Goal: Check status: Check status

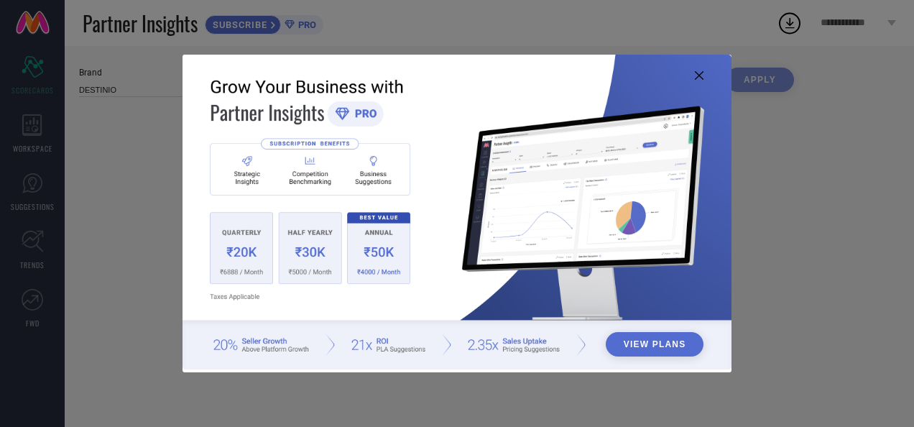
type input "All"
click at [700, 77] on icon at bounding box center [699, 75] width 9 height 9
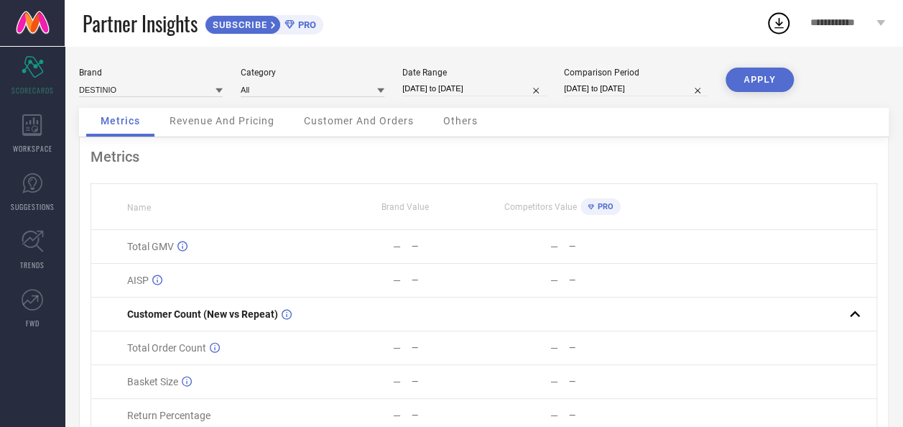
click at [458, 88] on input "[DATE] to [DATE]" at bounding box center [474, 88] width 144 height 15
select select "8"
select select "2025"
select select "9"
select select "2025"
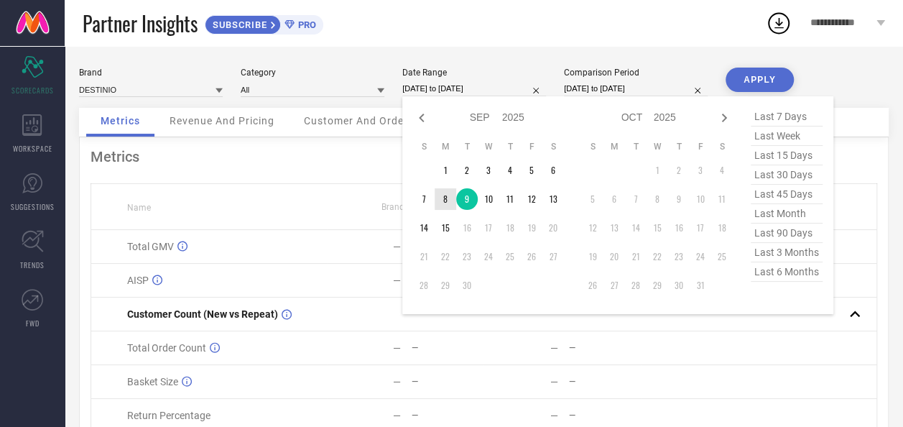
type input "After 08-09-2025"
click at [446, 208] on td "8" at bounding box center [446, 199] width 22 height 22
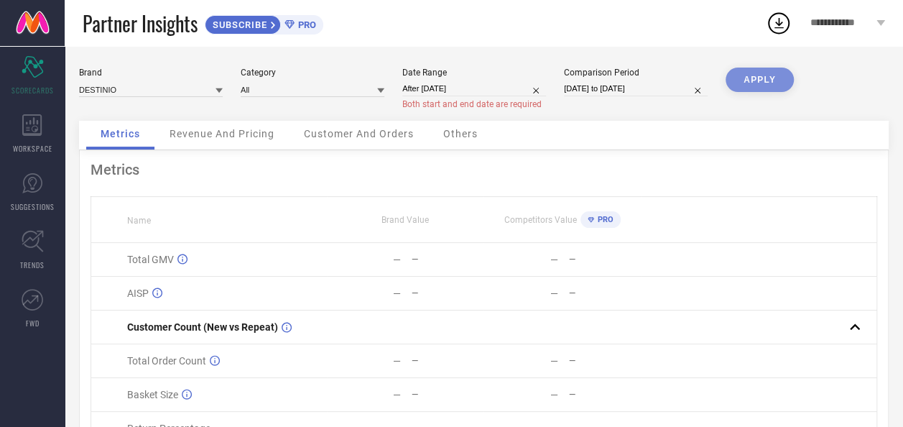
click at [770, 83] on div "APPLY" at bounding box center [760, 94] width 68 height 53
click at [764, 88] on div "APPLY" at bounding box center [760, 94] width 68 height 53
click at [764, 85] on div "APPLY" at bounding box center [760, 94] width 68 height 53
click at [475, 99] on span "Both start and end date are required" at bounding box center [471, 104] width 139 height 10
click at [660, 92] on input "[DATE] to [DATE]" at bounding box center [636, 88] width 144 height 15
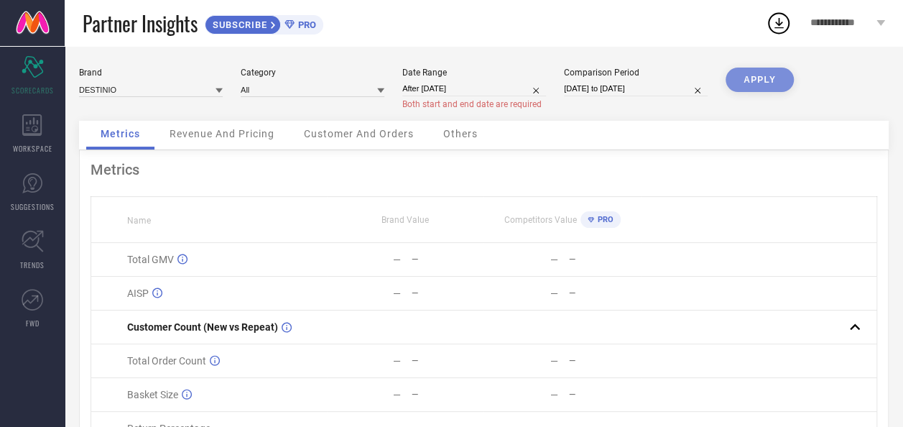
select select "5"
select select "2025"
select select "6"
select select "2025"
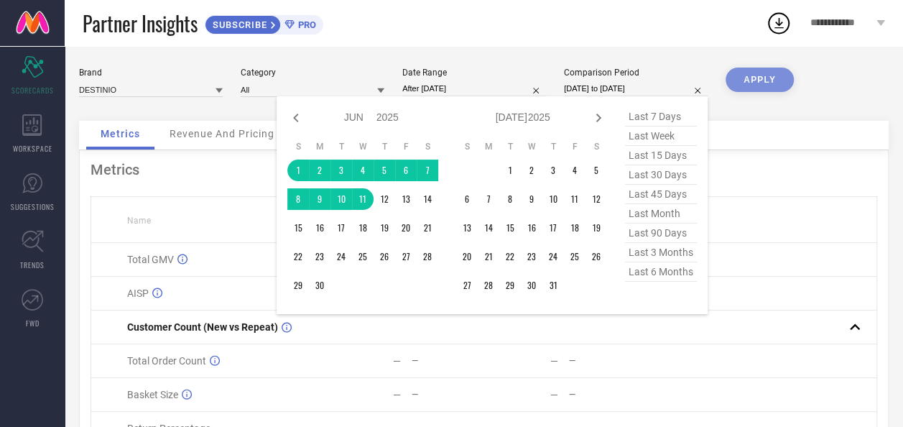
click at [665, 118] on span "last 7 days" at bounding box center [661, 116] width 72 height 19
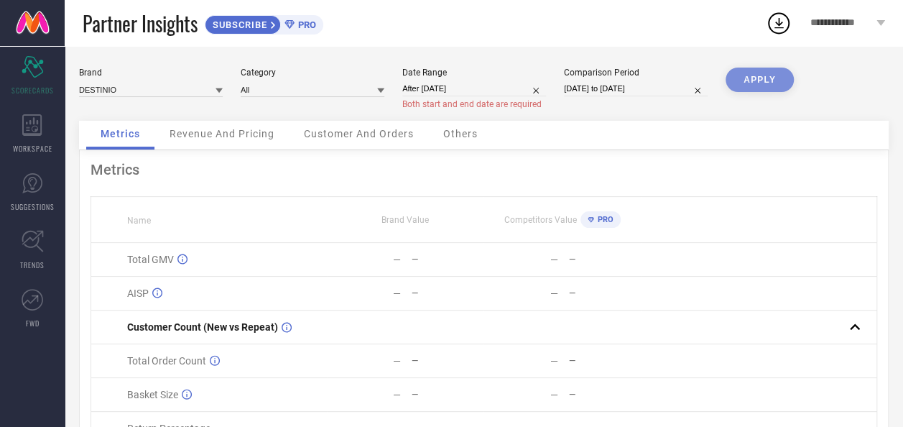
type input "09-09-2025 to 15-09-2025"
click at [799, 72] on div "Brand DESTINIO Category All Date Range After 08-09-2025 Both start and end date…" at bounding box center [484, 94] width 810 height 53
click at [774, 79] on div "APPLY" at bounding box center [760, 94] width 68 height 53
click at [470, 90] on input "After 08-09-2025" at bounding box center [474, 88] width 144 height 15
select select "8"
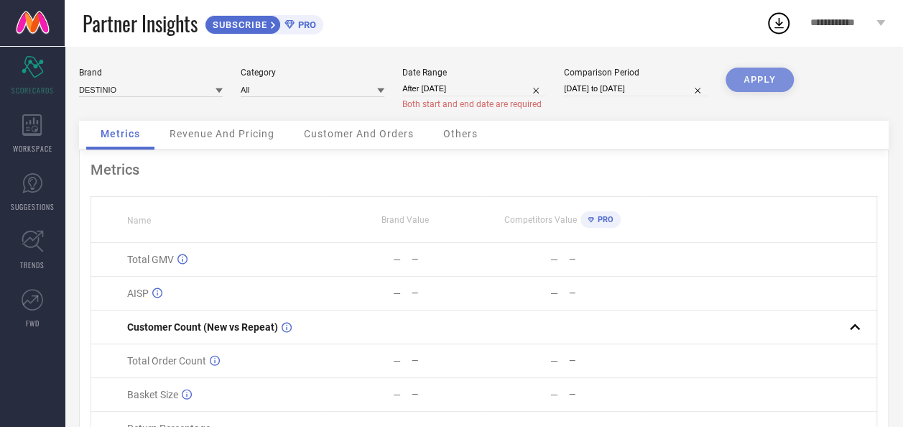
select select "2025"
select select "9"
select select "2025"
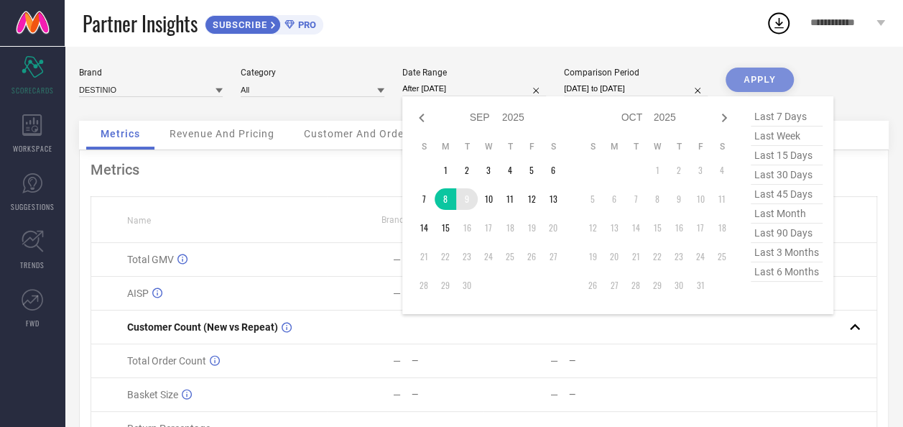
type input "08-09-2025 to 09-09-2025"
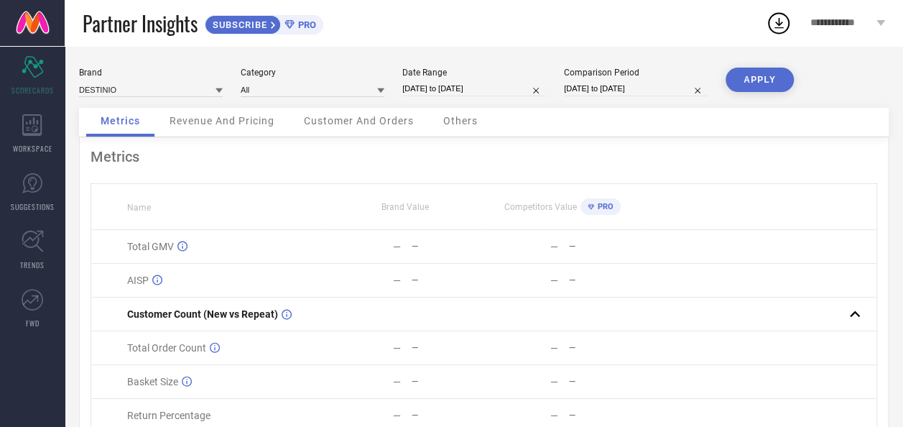
click at [764, 76] on button "APPLY" at bounding box center [760, 80] width 68 height 24
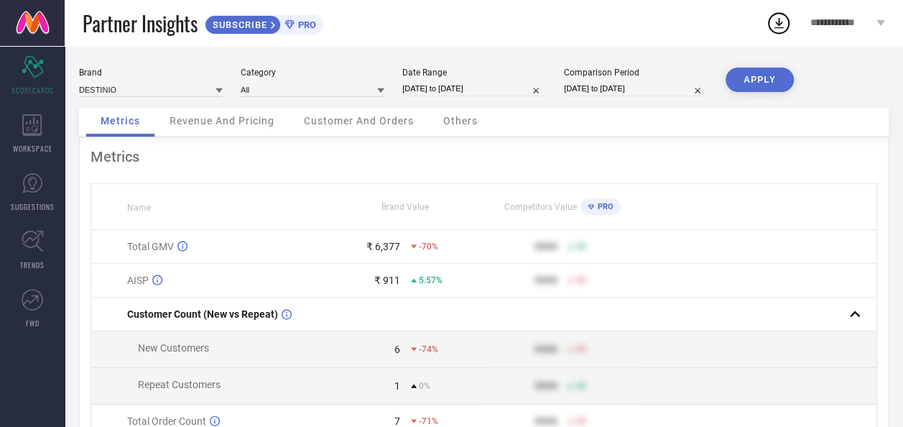
click at [467, 88] on input "08-09-2025 to 09-09-2025" at bounding box center [474, 88] width 144 height 15
select select "8"
select select "2025"
select select "9"
select select "2025"
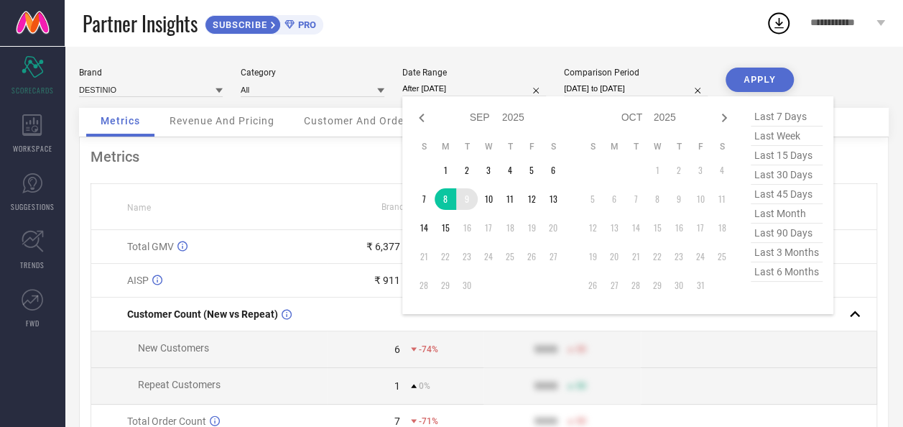
click at [468, 200] on td "9" at bounding box center [467, 199] width 22 height 22
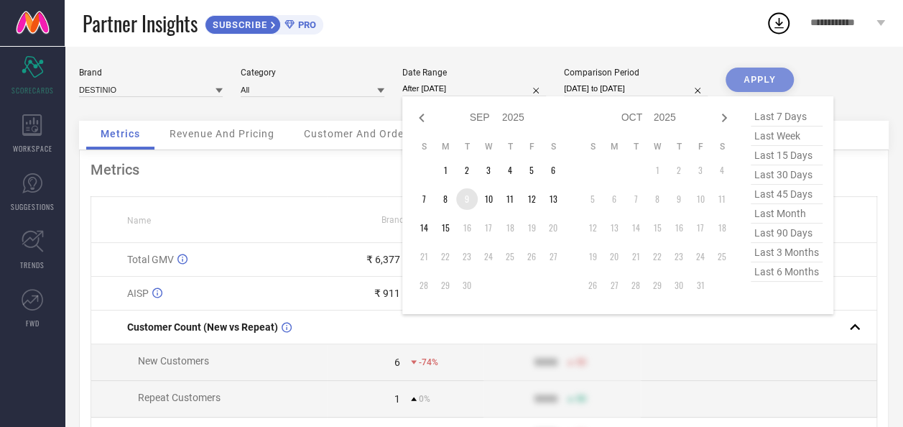
type input "[DATE] to [DATE]"
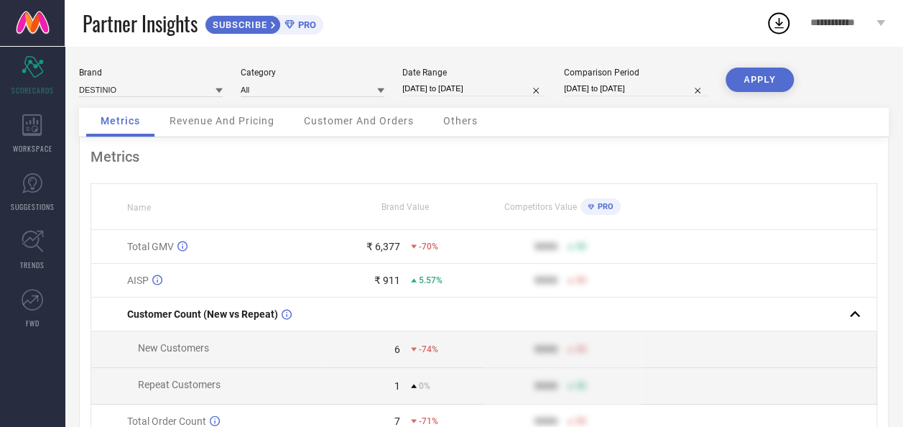
click at [754, 75] on button "APPLY" at bounding box center [760, 80] width 68 height 24
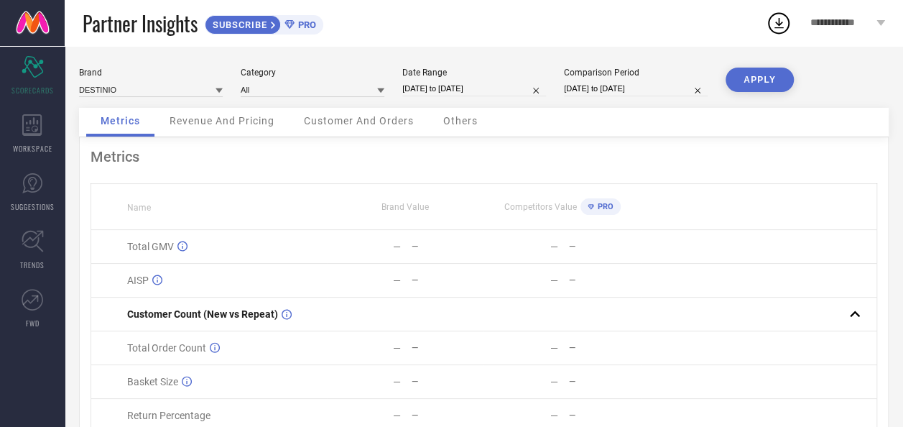
click at [432, 91] on input "[DATE] to [DATE]" at bounding box center [474, 88] width 144 height 15
select select "8"
select select "2025"
select select "9"
select select "2025"
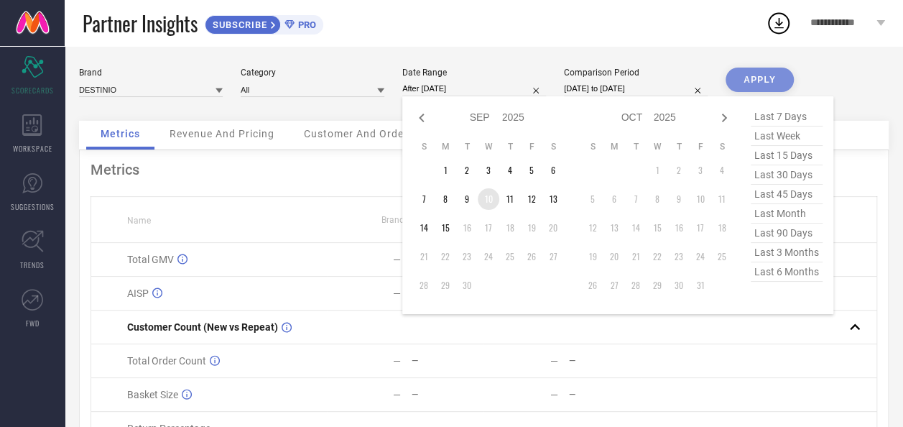
click at [493, 203] on td "10" at bounding box center [489, 199] width 22 height 22
type input "10-09-2025 to 10-09-2025"
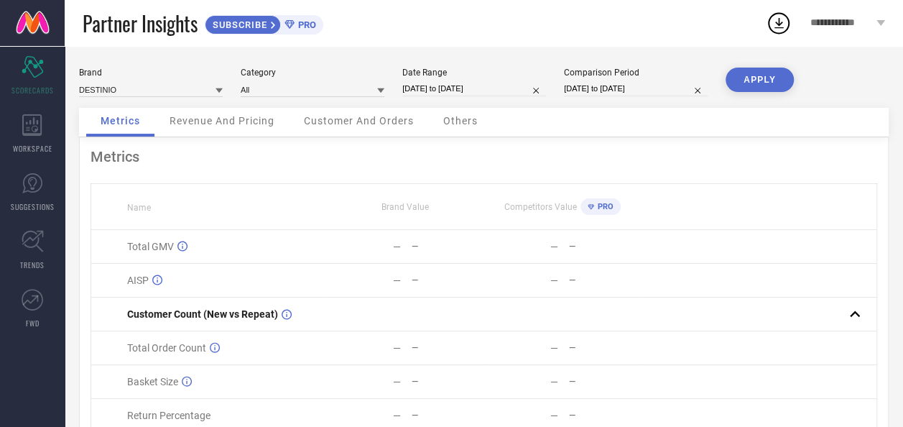
click at [753, 83] on button "APPLY" at bounding box center [760, 80] width 68 height 24
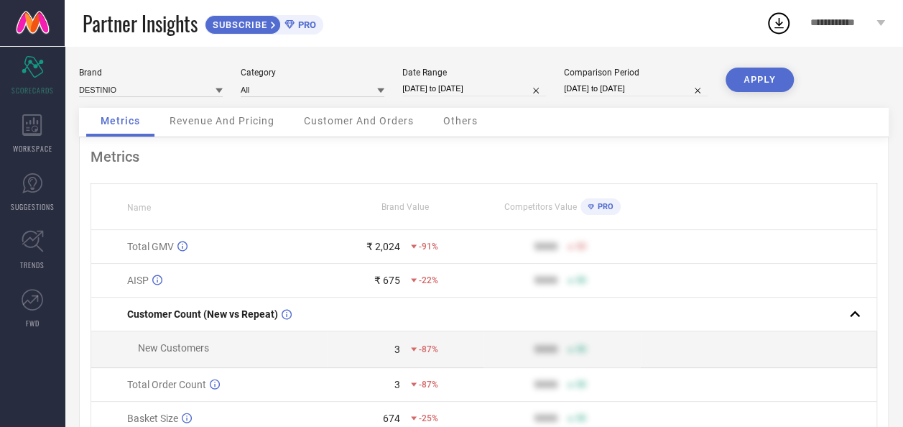
select select "8"
select select "2025"
select select "9"
select select "2025"
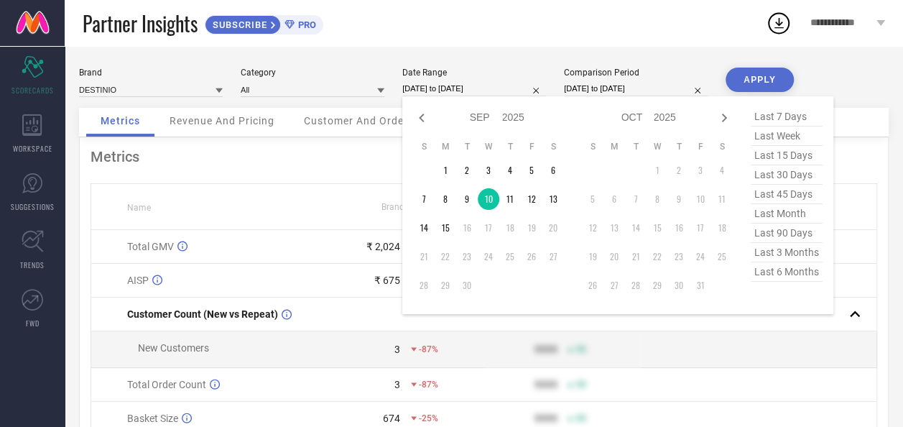
click at [470, 93] on input "10-09-2025 to 10-09-2025" at bounding box center [474, 88] width 144 height 15
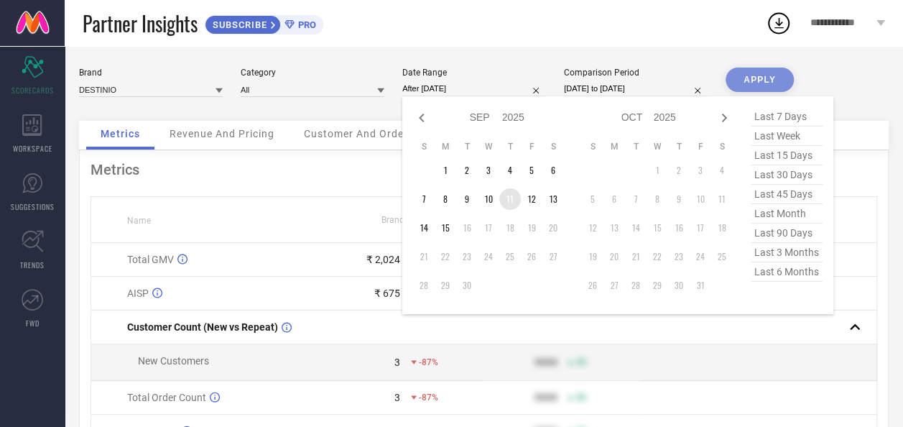
click at [511, 200] on td "11" at bounding box center [510, 199] width 22 height 22
type input "11-09-2025 to 11-09-2025"
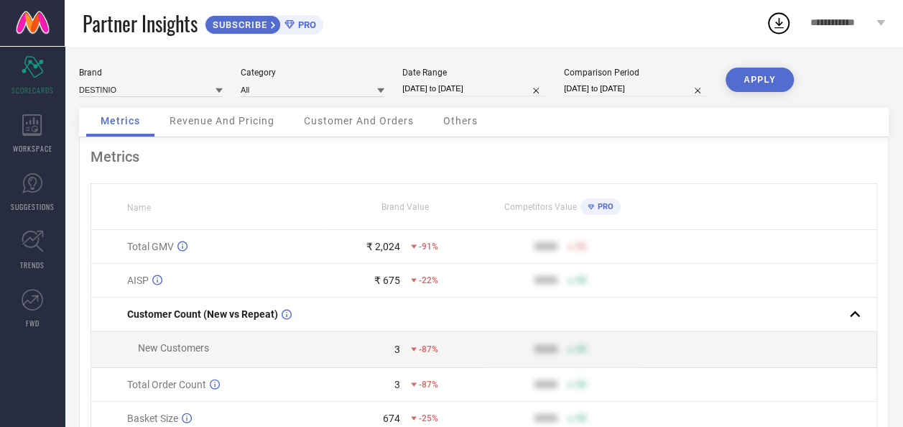
click at [762, 83] on button "APPLY" at bounding box center [760, 80] width 68 height 24
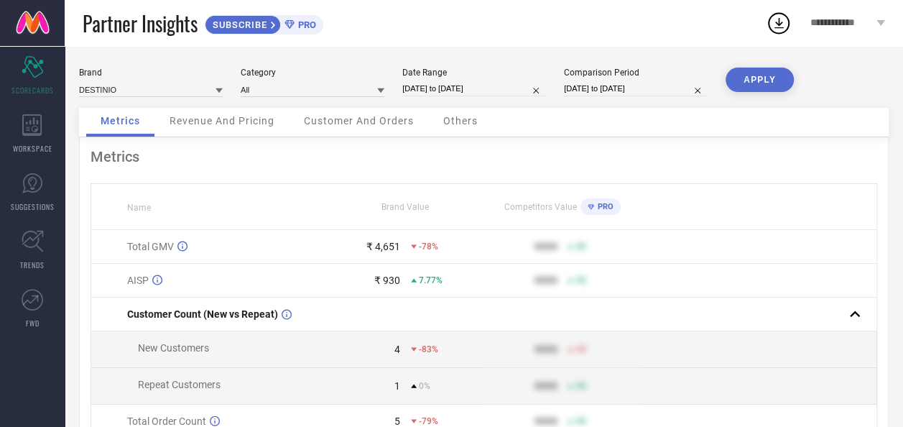
select select "8"
select select "2025"
select select "9"
select select "2025"
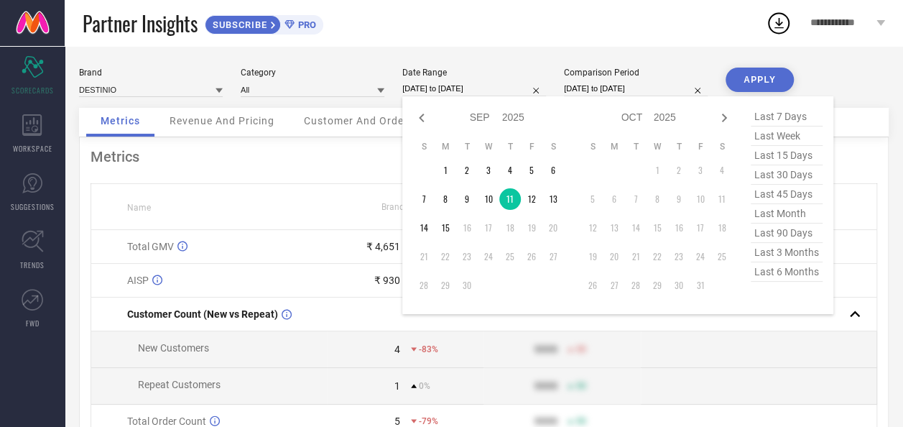
click at [492, 92] on input "11-09-2025 to 11-09-2025" at bounding box center [474, 88] width 144 height 15
click at [532, 197] on td "12" at bounding box center [532, 199] width 22 height 22
type input "12-09-2025 to 12-09-2025"
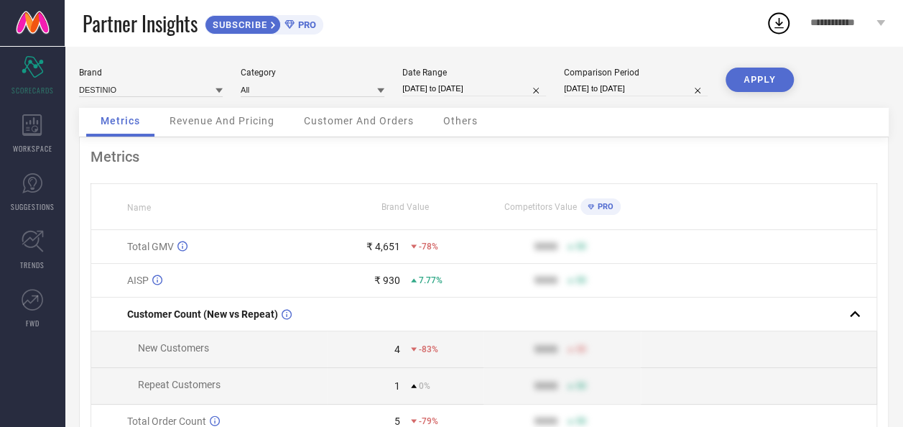
click at [772, 72] on button "APPLY" at bounding box center [760, 80] width 68 height 24
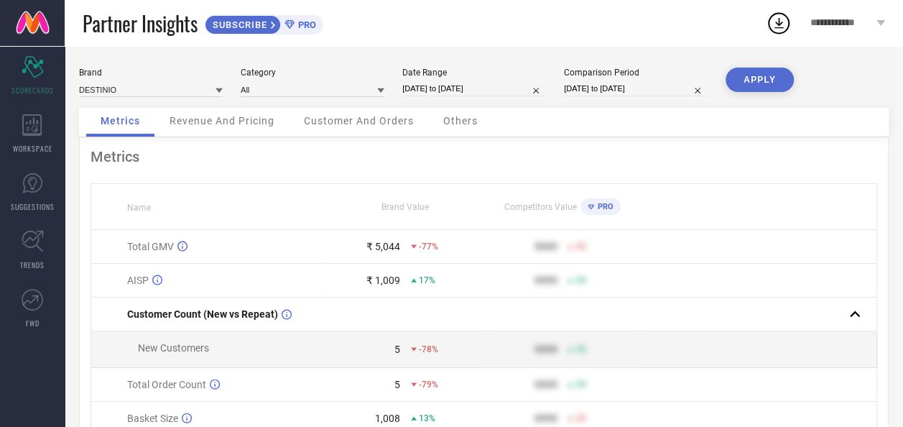
click at [465, 89] on input "12-09-2025 to 12-09-2025" at bounding box center [474, 88] width 144 height 15
select select "8"
select select "2025"
select select "9"
select select "2025"
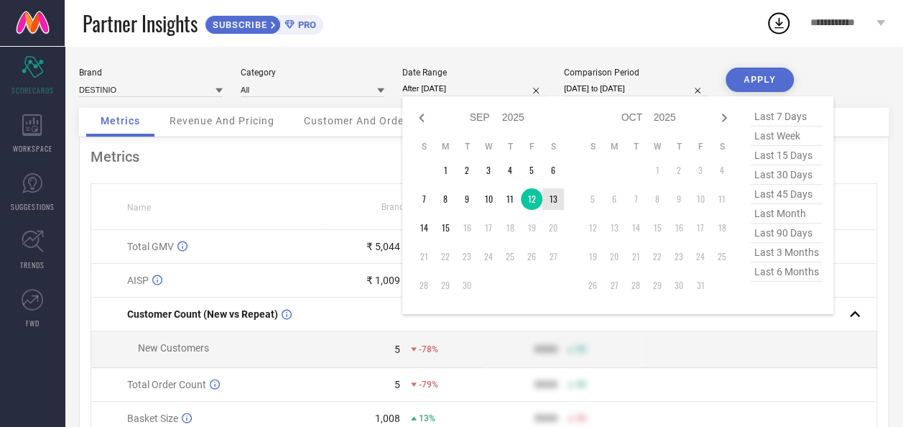
click at [556, 203] on td "13" at bounding box center [553, 199] width 22 height 22
type input "13-09-2025 to 13-09-2025"
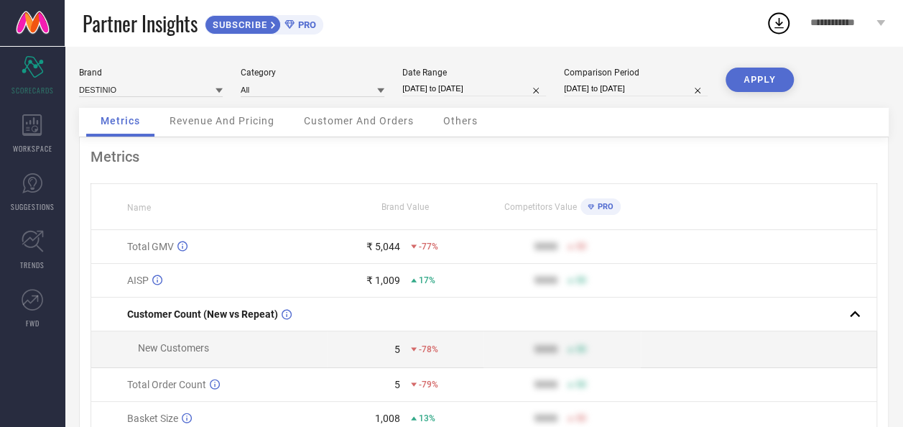
click at [759, 75] on button "APPLY" at bounding box center [760, 80] width 68 height 24
select select "8"
select select "2025"
select select "9"
select select "2025"
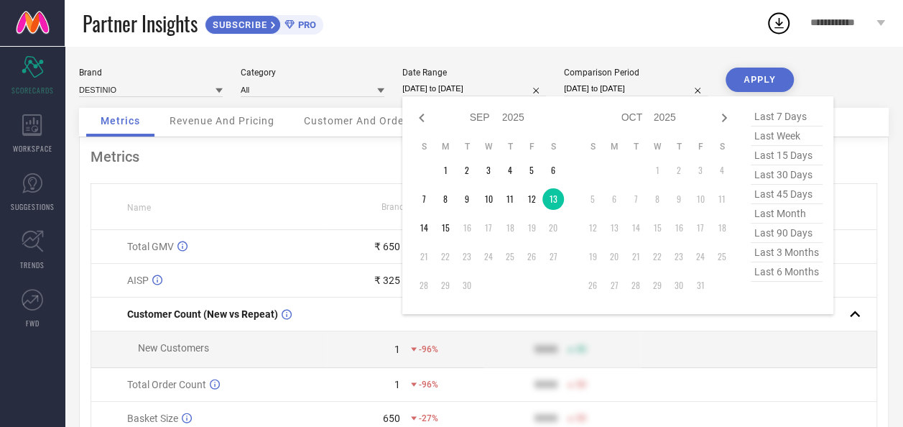
click at [450, 88] on input "13-09-2025 to 13-09-2025" at bounding box center [474, 88] width 144 height 15
click at [425, 228] on td "14" at bounding box center [424, 228] width 22 height 22
type input "14-09-2025 to 14-09-2025"
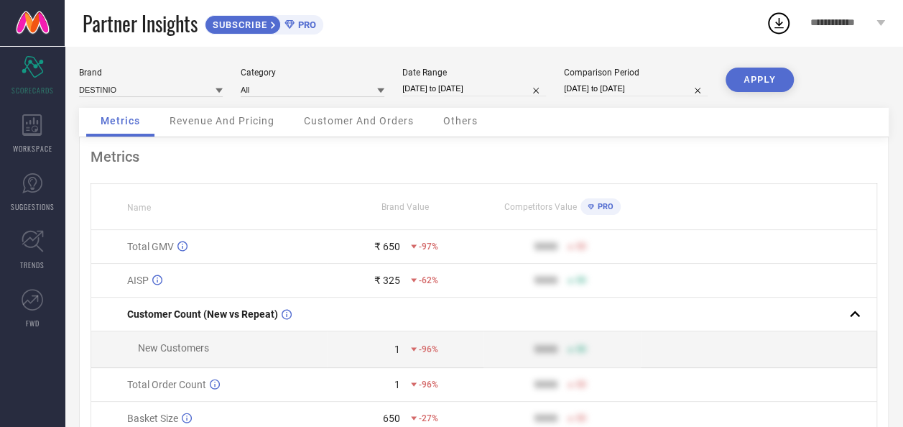
click at [740, 70] on button "APPLY" at bounding box center [760, 80] width 68 height 24
select select "8"
select select "2025"
select select "9"
select select "2025"
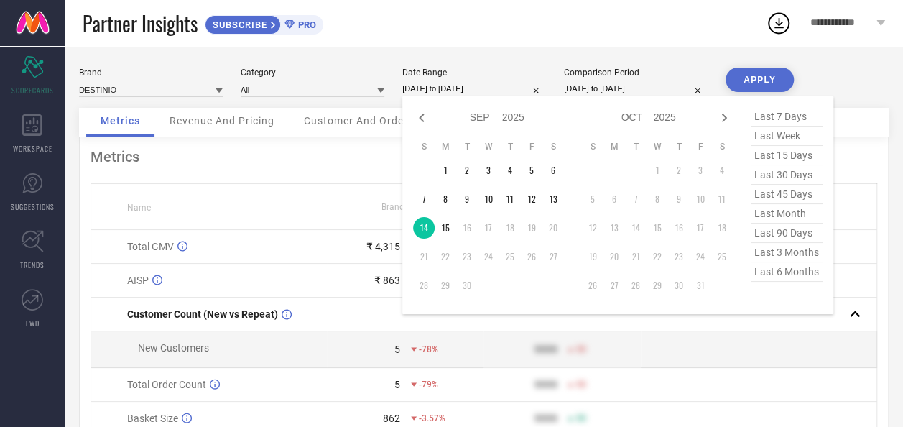
click at [436, 88] on input "14-09-2025 to 14-09-2025" at bounding box center [474, 88] width 144 height 15
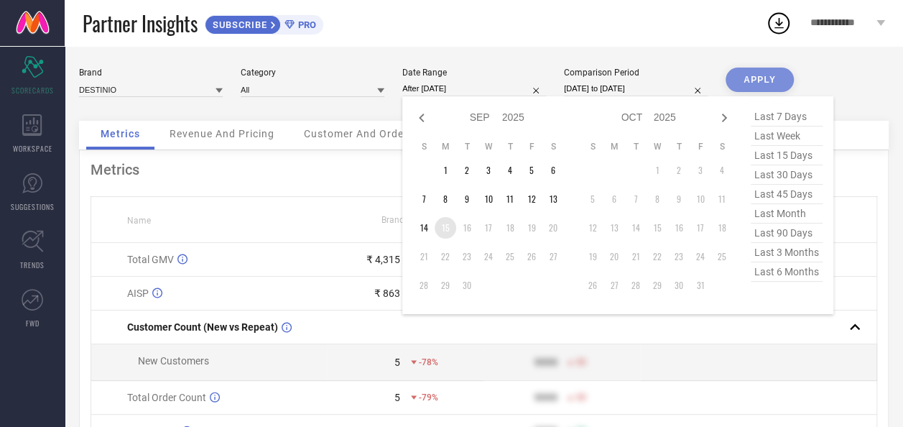
click at [440, 225] on td "15" at bounding box center [446, 228] width 22 height 22
type input "15-09-2025 to 15-09-2025"
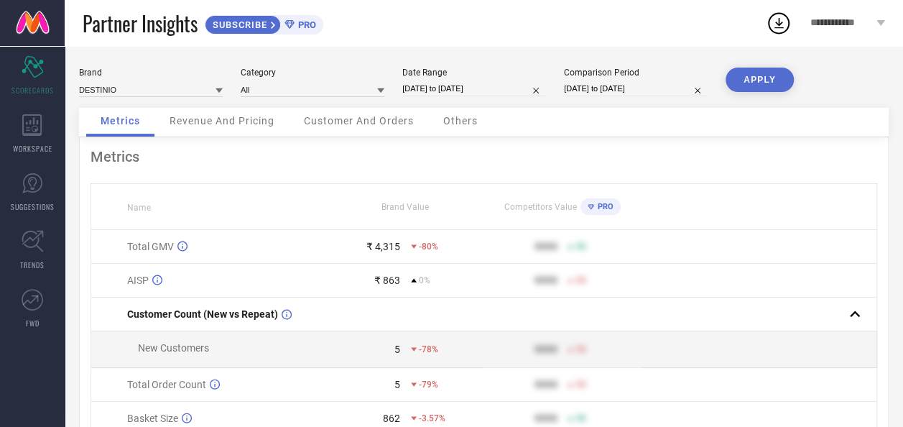
click at [758, 89] on button "APPLY" at bounding box center [760, 80] width 68 height 24
